Goal: Navigation & Orientation: Find specific page/section

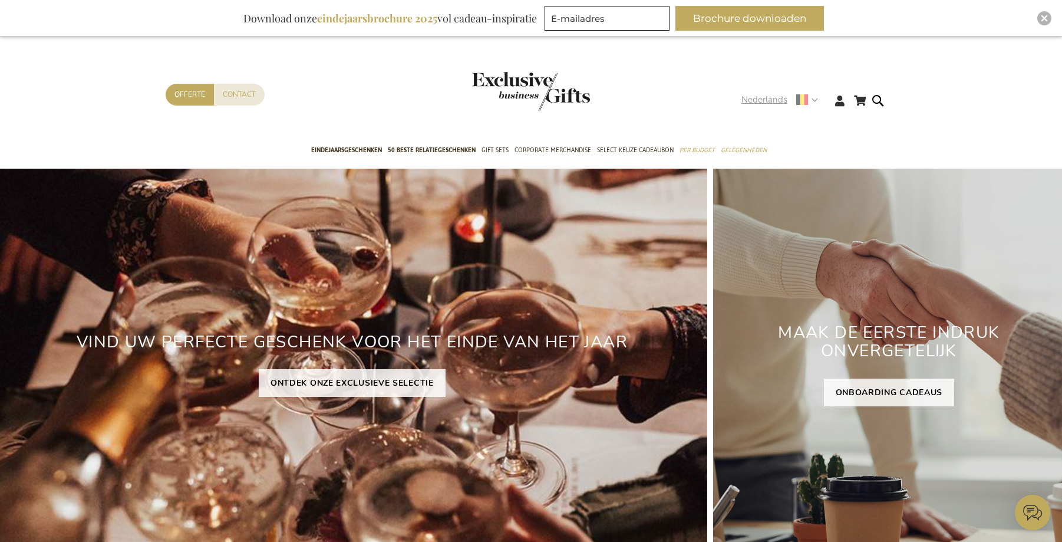
click at [784, 98] on span "Nederlands" at bounding box center [764, 100] width 46 height 14
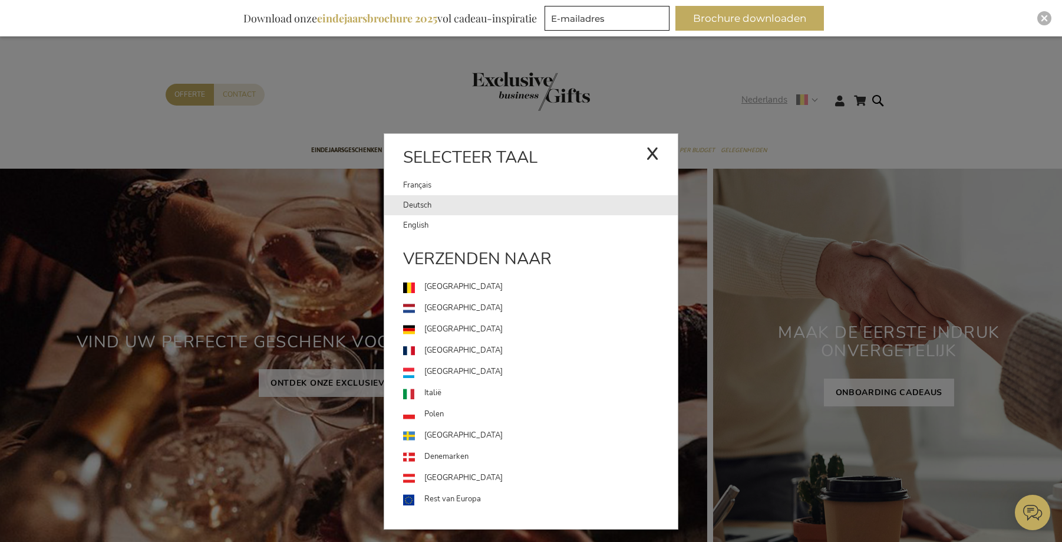
click at [454, 202] on link "Deutsch" at bounding box center [540, 205] width 275 height 20
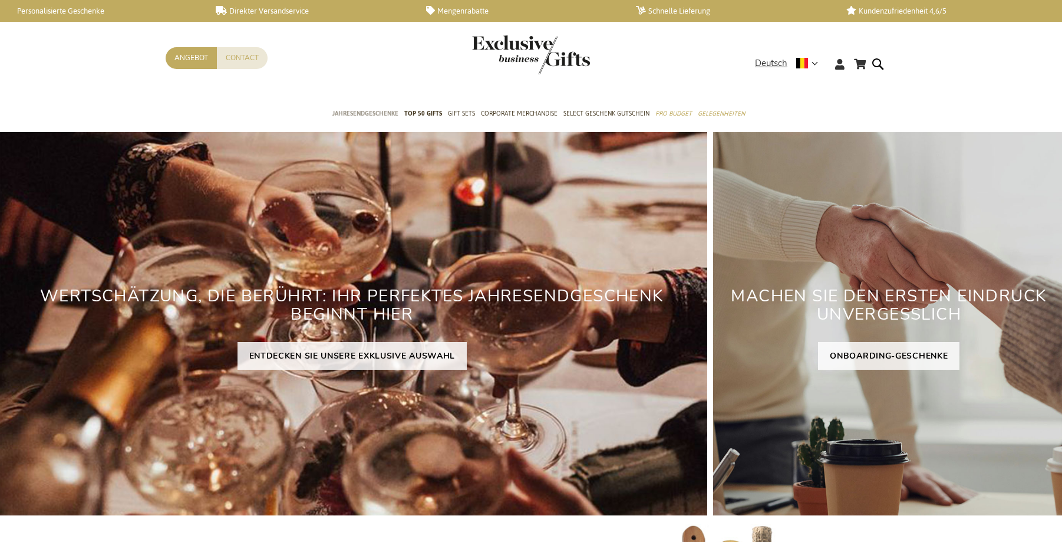
click at [363, 113] on span "Jahresendgeschenke" at bounding box center [365, 113] width 66 height 12
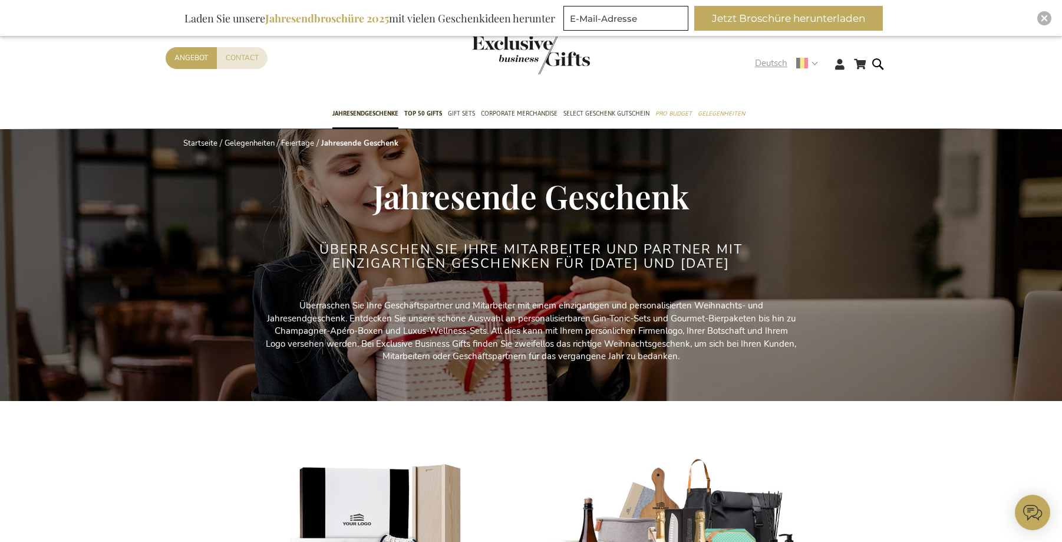
click at [780, 62] on span "Deutsch" at bounding box center [771, 64] width 32 height 14
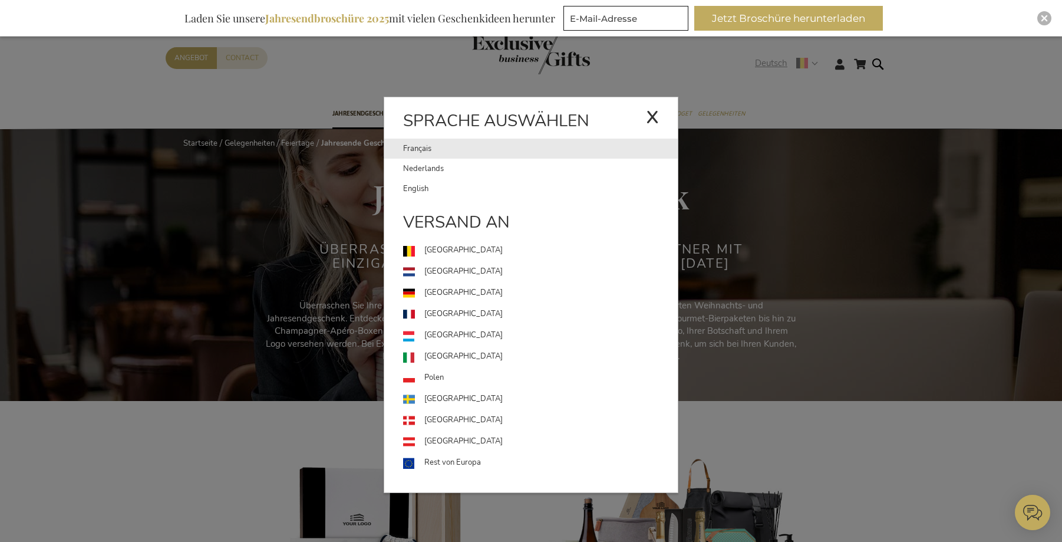
click at [478, 156] on link "Français" at bounding box center [524, 149] width 243 height 20
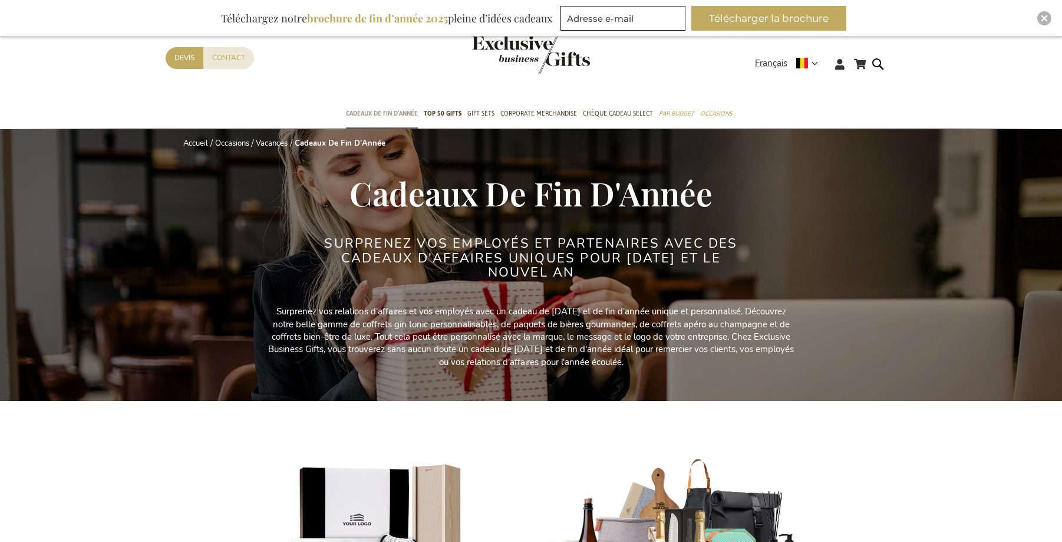
click at [388, 113] on span "Cadeaux de fin d’année" at bounding box center [382, 113] width 72 height 12
